Goal: Obtain resource: Obtain resource

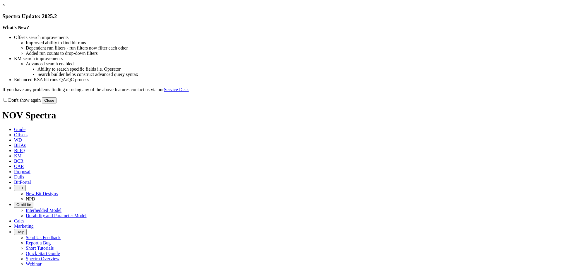
click at [5, 7] on link "×" at bounding box center [3, 4] width 3 height 5
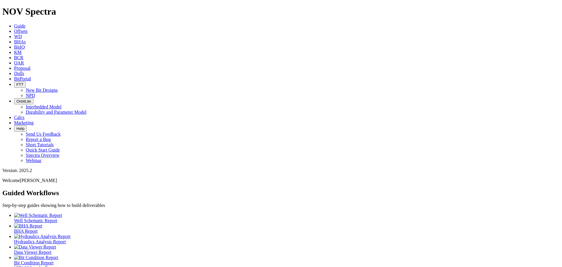
click at [14, 29] on icon at bounding box center [14, 31] width 0 height 5
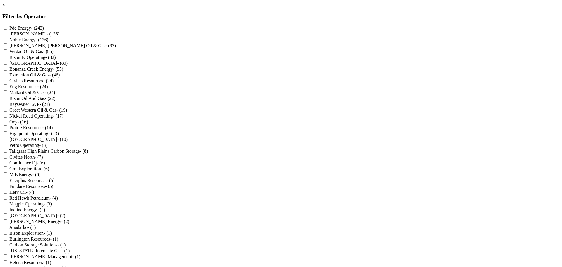
click at [7, 35] on input "[PERSON_NAME] - (136)" at bounding box center [6, 34] width 4 height 4
checkbox input "true"
click at [7, 47] on Gas "[PERSON_NAME] [PERSON_NAME] Oil & Gas - (97)" at bounding box center [6, 45] width 4 height 4
checkbox Gas "true"
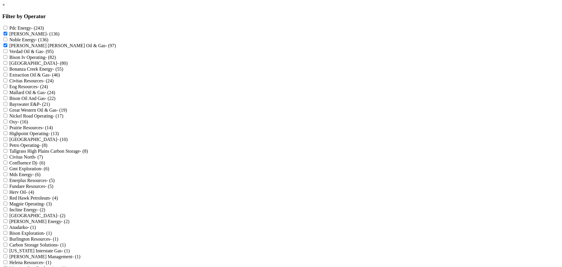
click at [7, 123] on input "Oxy - (16)" at bounding box center [6, 121] width 4 height 4
checkbox input "true"
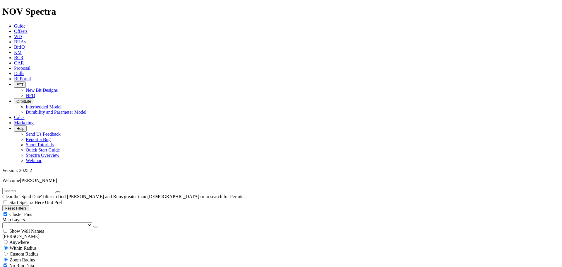
type input "[DATE]"
